Goal: Find specific page/section: Find specific page/section

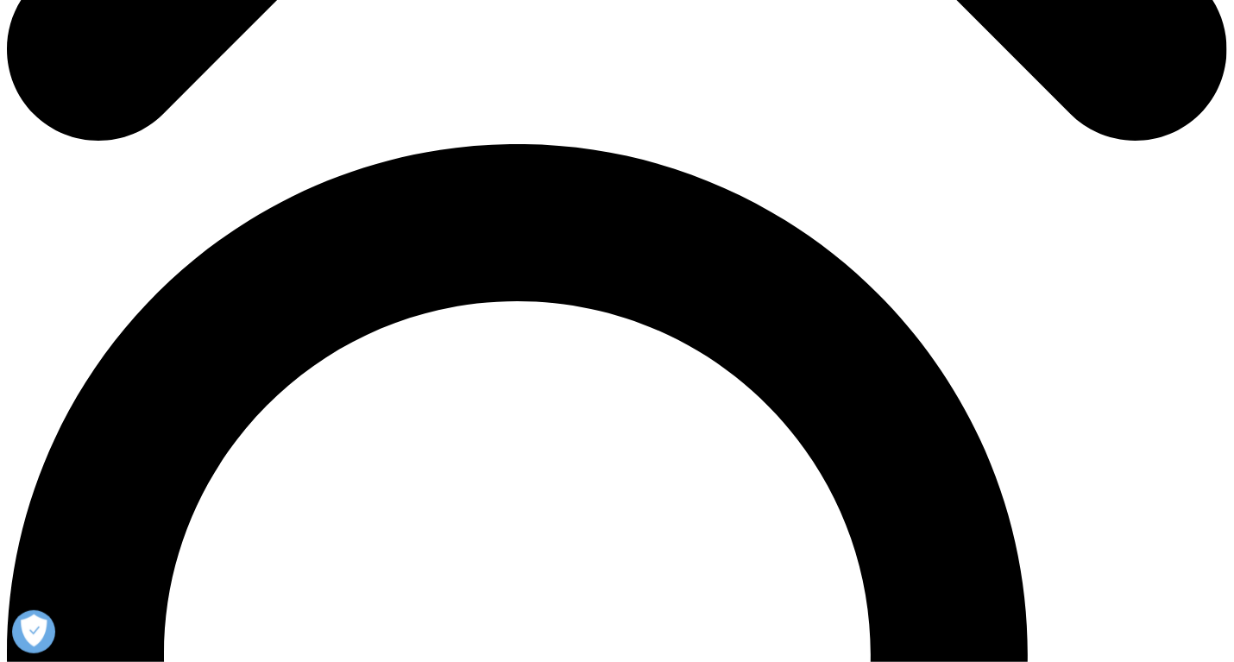
scroll to position [1127, 0]
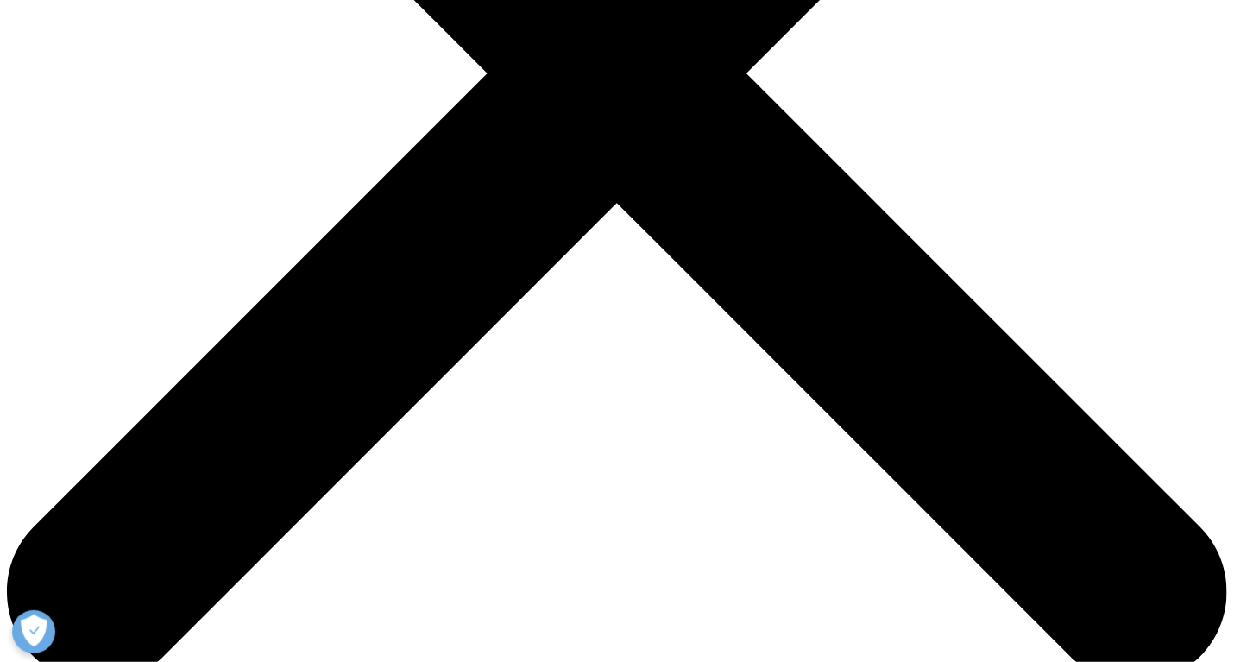
drag, startPoint x: 1237, startPoint y: 257, endPoint x: 1247, endPoint y: 245, distance: 15.4
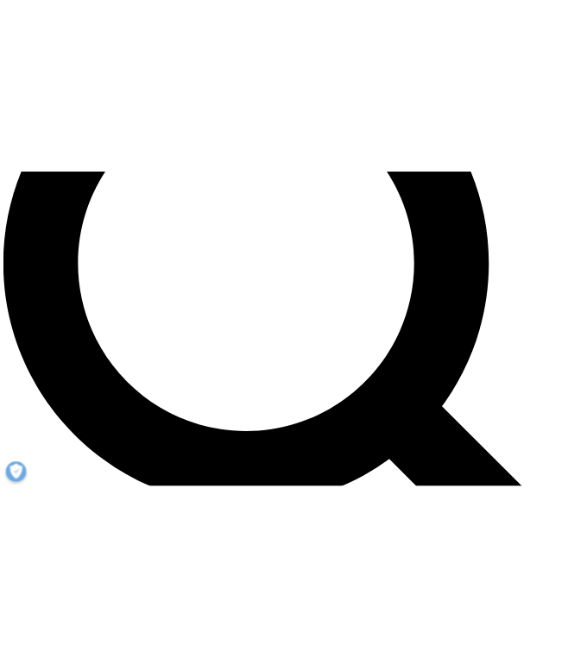
scroll to position [1503, 0]
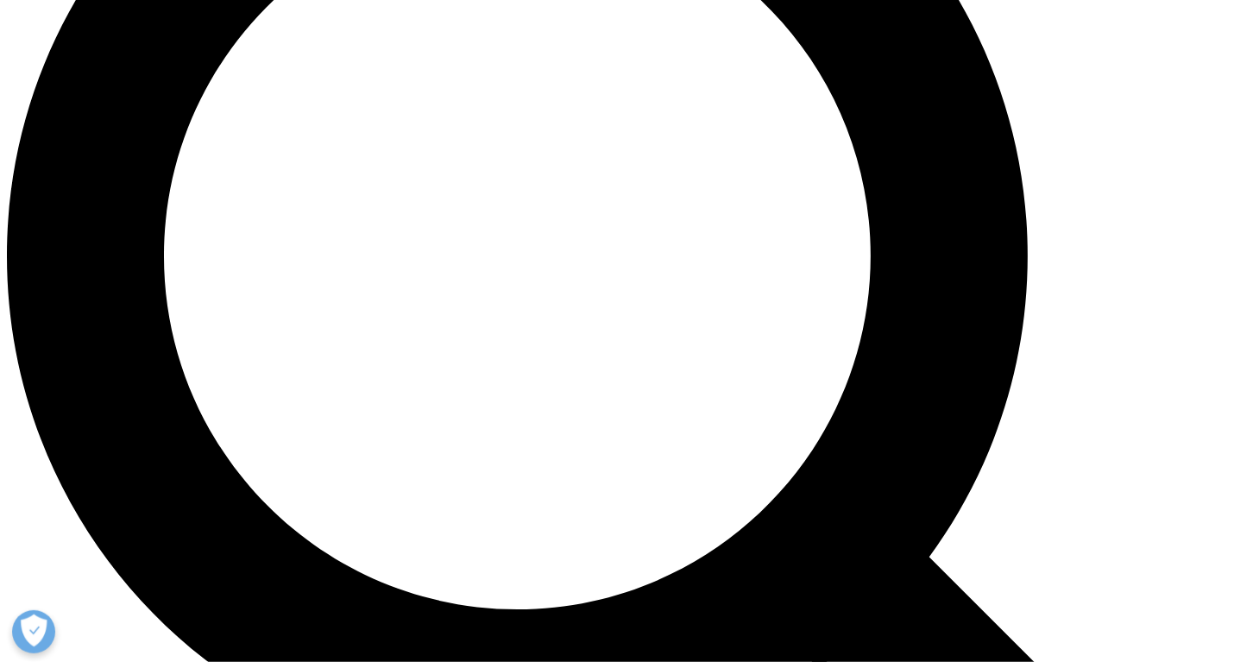
drag, startPoint x: 965, startPoint y: 474, endPoint x: 877, endPoint y: 519, distance: 98.4
drag, startPoint x: 776, startPoint y: 387, endPoint x: 745, endPoint y: 354, distance: 45.8
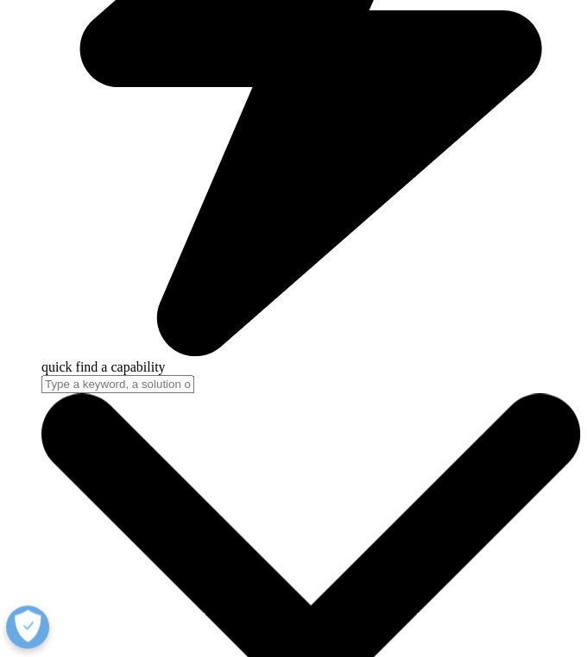
scroll to position [2424, 0]
